Goal: Information Seeking & Learning: Find specific page/section

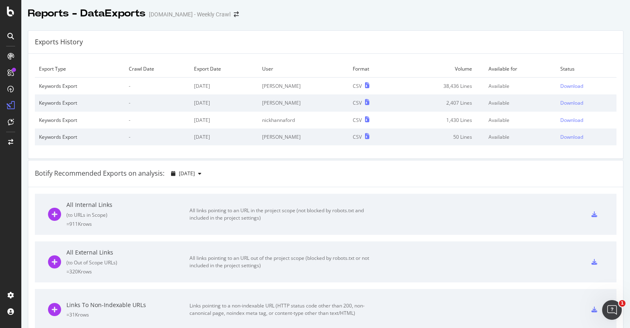
click at [335, 175] on div "Botify Recommended Exports on analysis: 2025 Aug. 28th" at bounding box center [325, 173] width 594 height 27
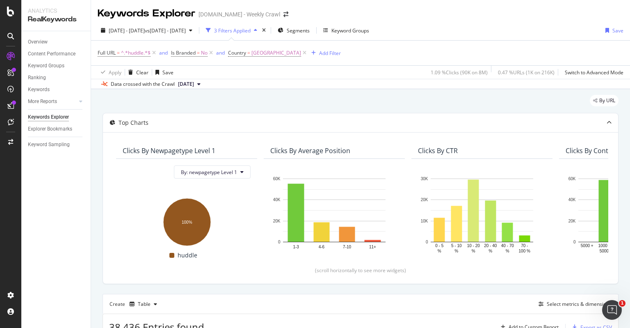
scroll to position [169, 0]
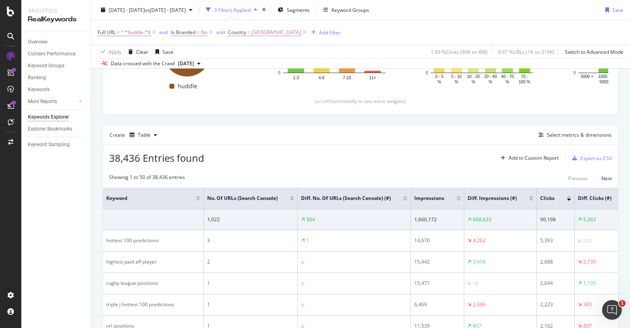
click at [370, 175] on div "Showing 1 to 50 of 38,436 entries Previous Next" at bounding box center [360, 178] width 515 height 10
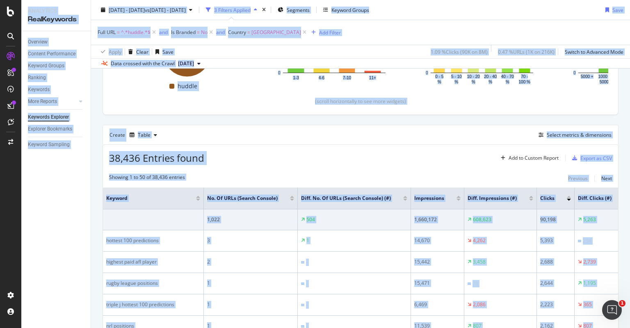
click at [335, 37] on div "Full URL = ^.*huddle.*$ and Is Branded = No and Country = [GEOGRAPHIC_DATA] Add…" at bounding box center [361, 32] width 526 height 25
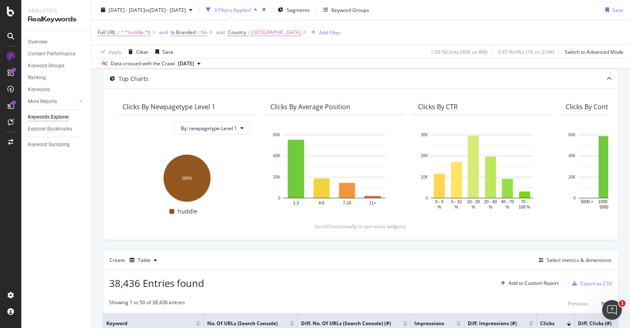
scroll to position [0, 0]
